Goal: Information Seeking & Learning: Understand process/instructions

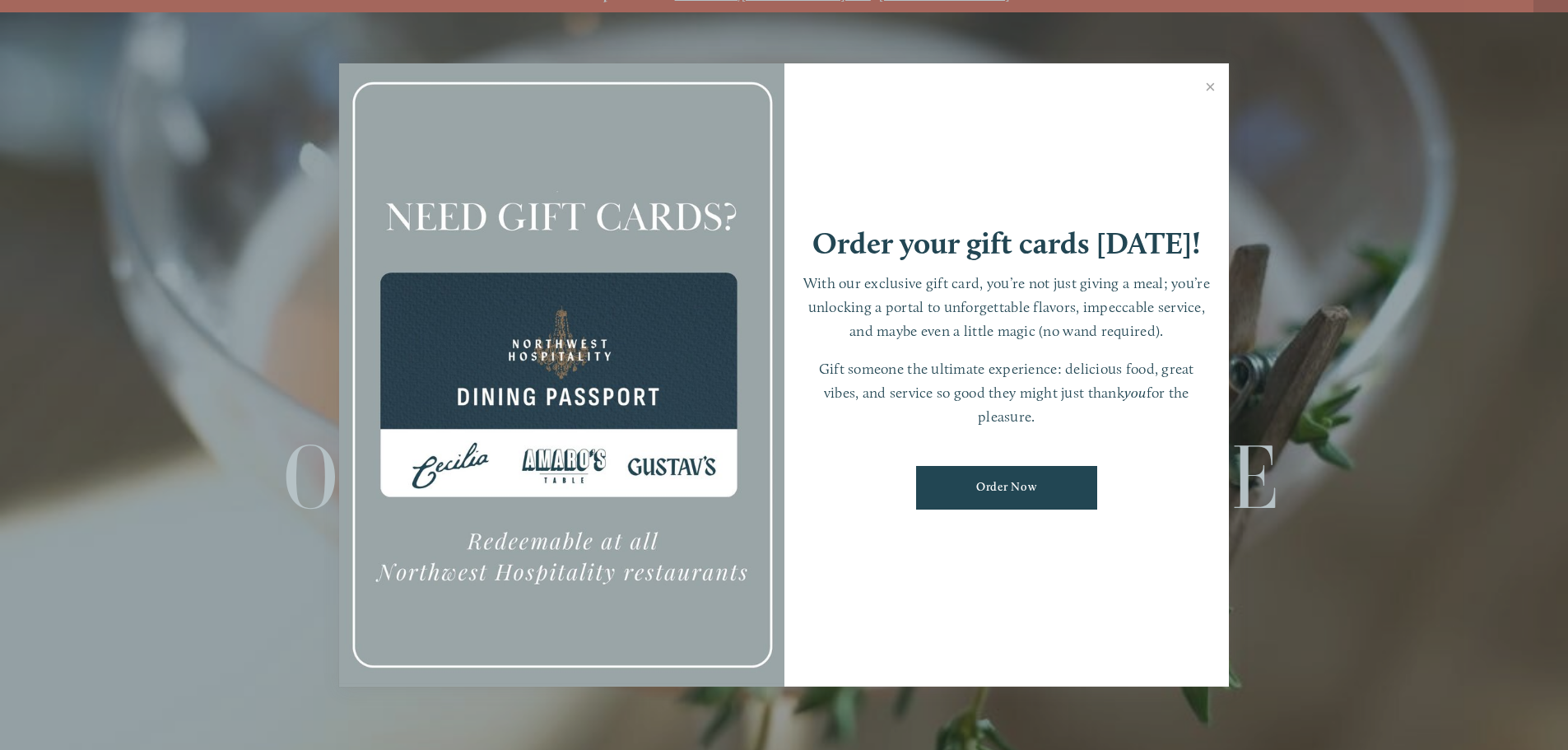
scroll to position [35, 0]
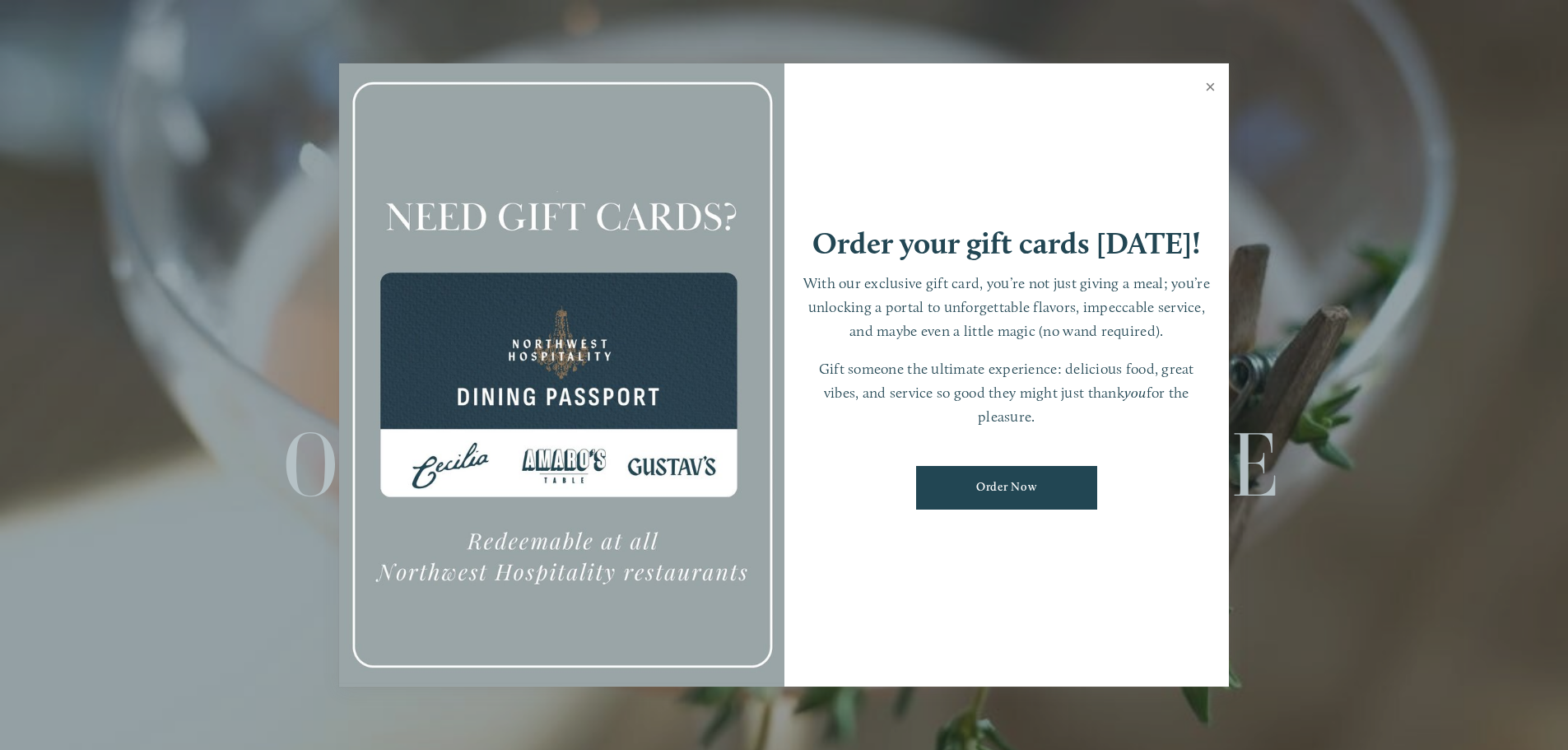
click at [1207, 89] on link "Close" at bounding box center [1211, 89] width 32 height 46
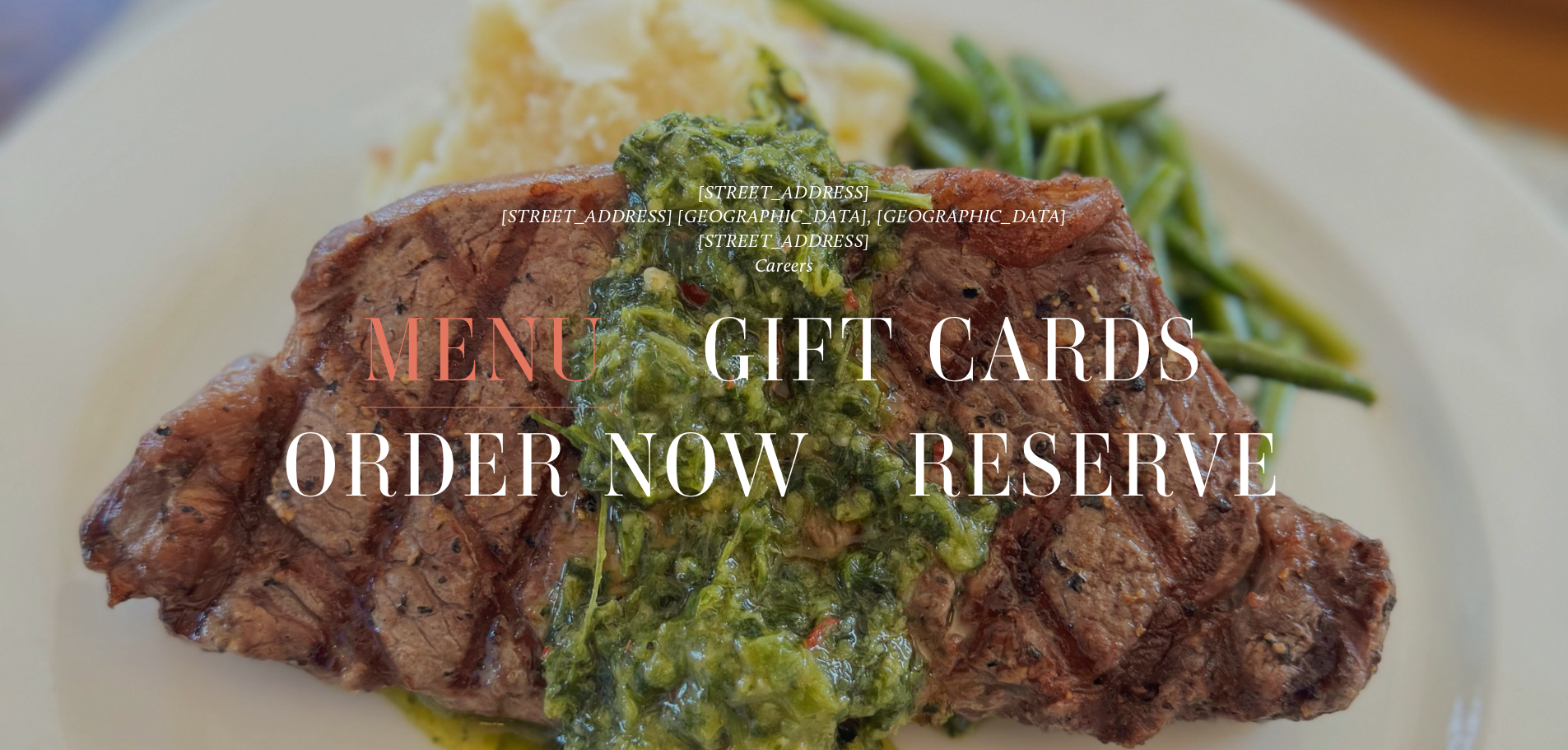
click at [520, 347] on span "Menu" at bounding box center [485, 351] width 246 height 113
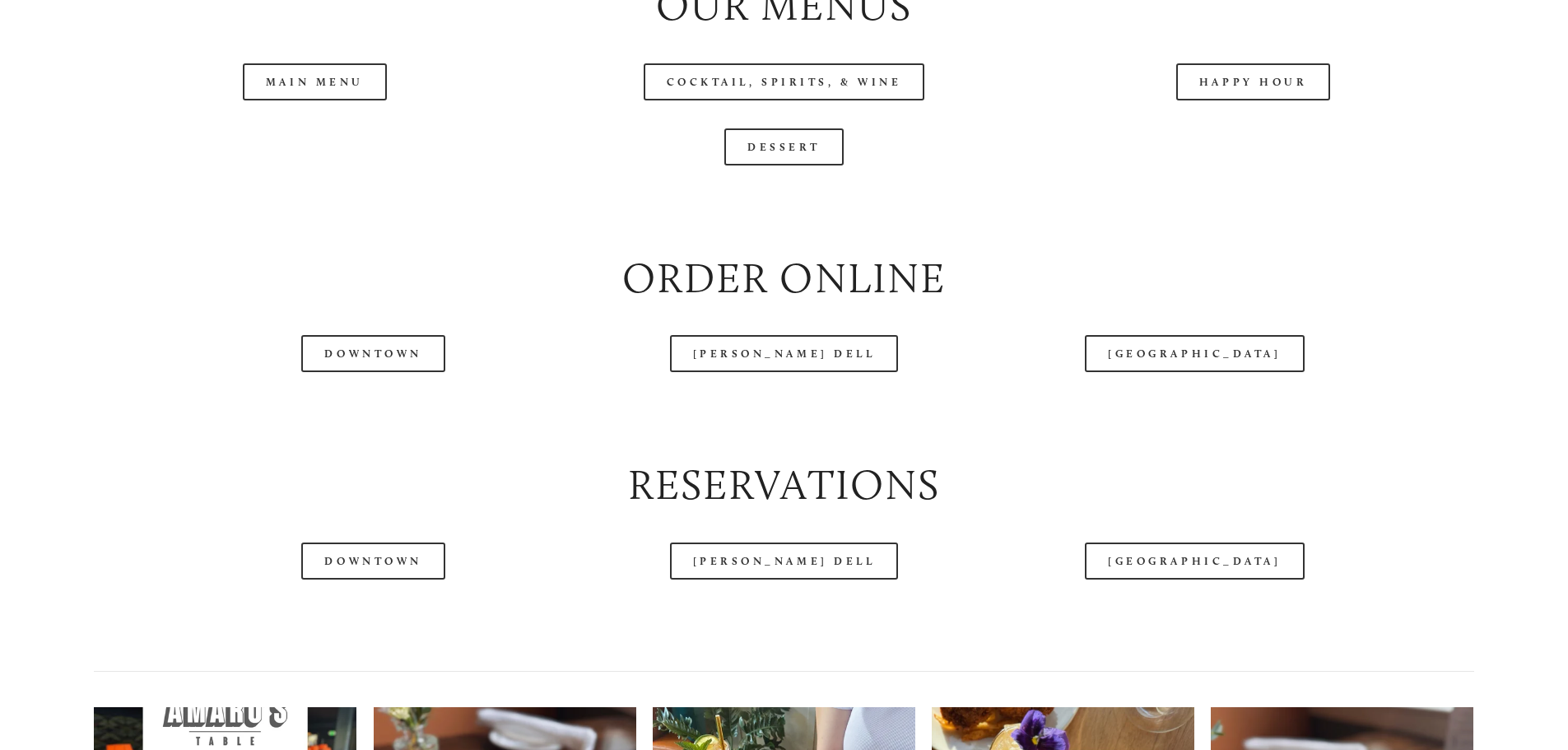
scroll to position [1976, 0]
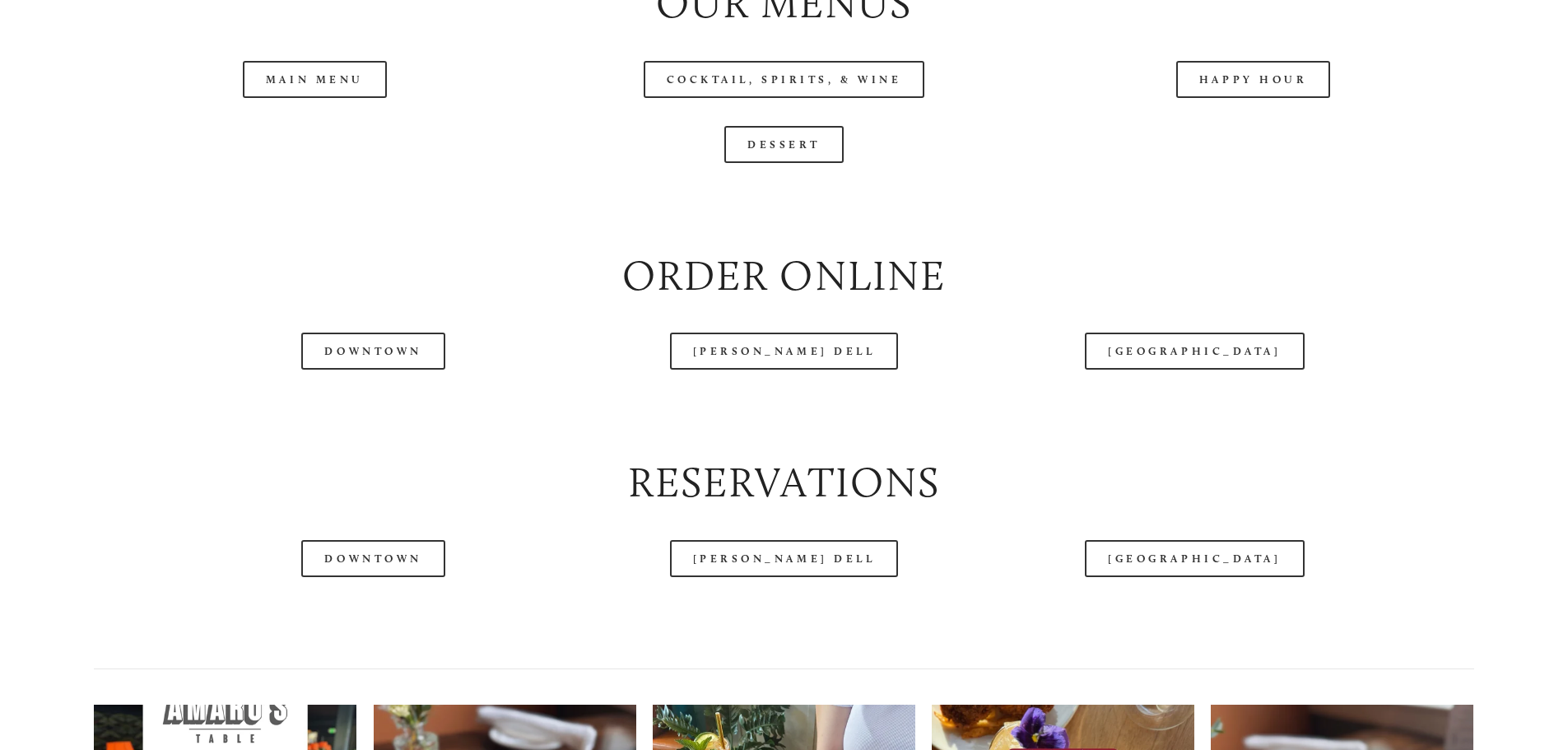
click at [301, 137] on header "Menu Order Now Visit Gallery 0" at bounding box center [784, 49] width 1474 height 179
click at [300, 136] on header "Menu Order Now Visit Gallery 0" at bounding box center [784, 49] width 1474 height 179
click at [330, 133] on header "Menu Order Now Visit Gallery 0" at bounding box center [784, 49] width 1474 height 179
click at [314, 112] on div "Main Menu" at bounding box center [315, 79] width 469 height 65
click at [317, 98] on link "Main Menu" at bounding box center [315, 78] width 144 height 37
